Goal: Information Seeking & Learning: Understand process/instructions

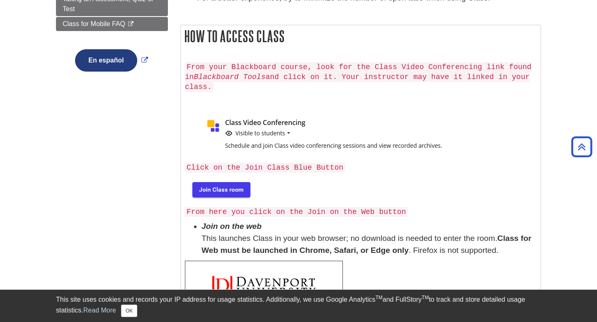
scroll to position [207, 0]
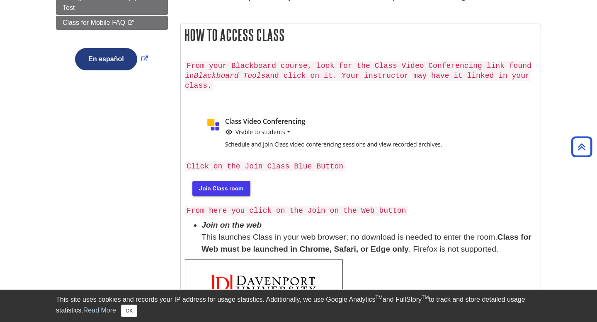
click at [238, 183] on img at bounding box center [220, 188] width 71 height 27
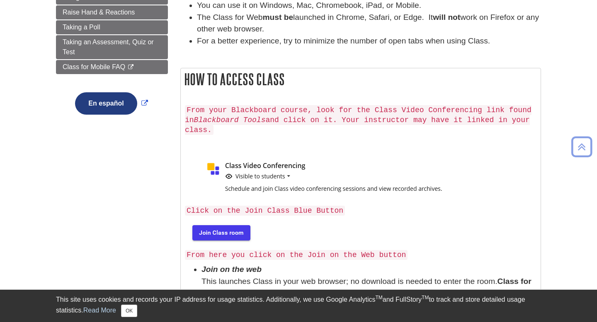
scroll to position [162, 0]
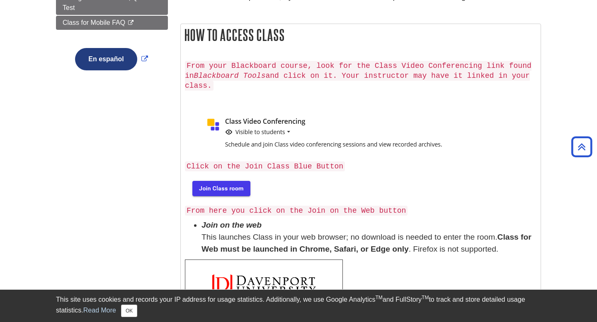
scroll to position [208, 0]
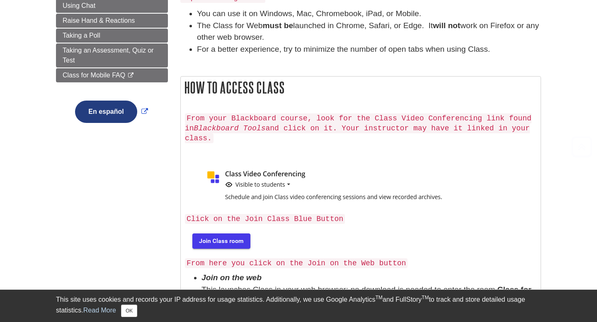
scroll to position [155, 0]
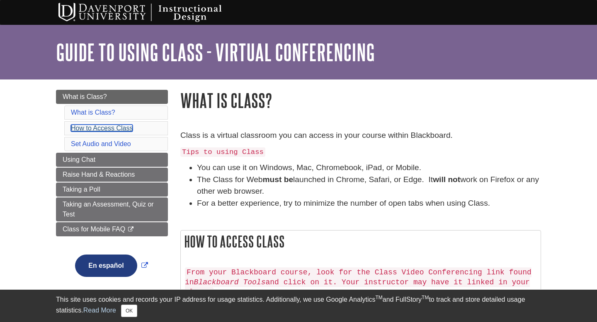
click at [114, 130] on link "How to Access Class" at bounding box center [102, 128] width 62 height 7
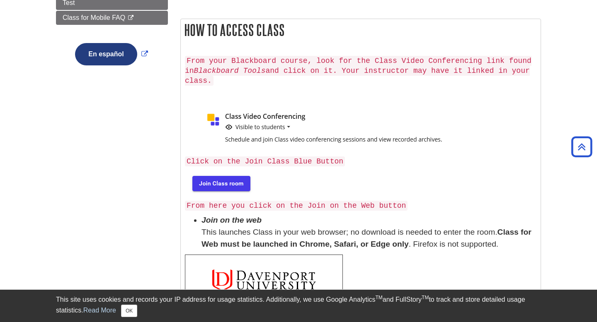
scroll to position [212, 0]
